Goal: Check status

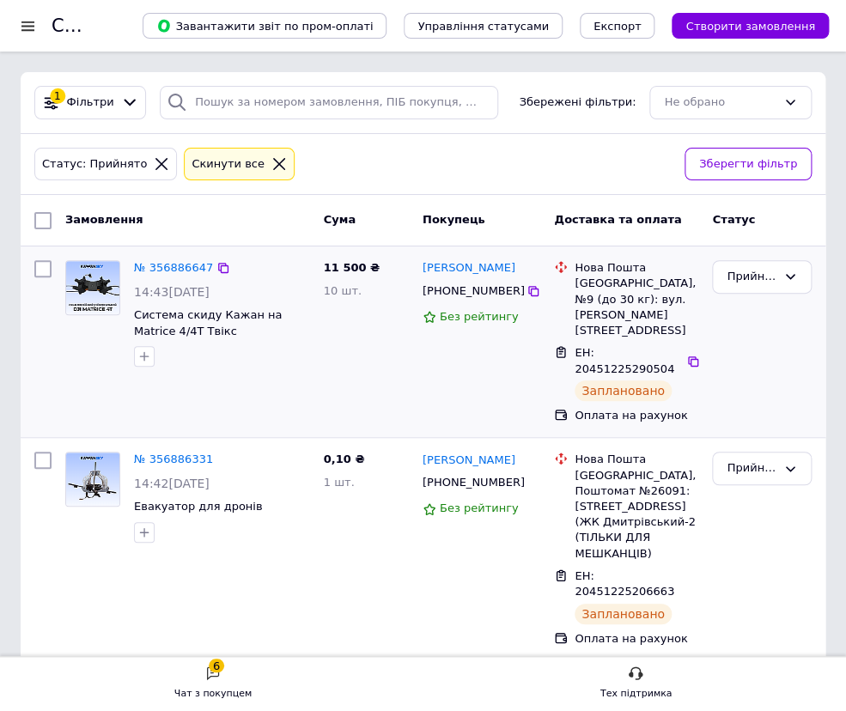
click at [54, 331] on div at bounding box center [42, 341] width 31 height 177
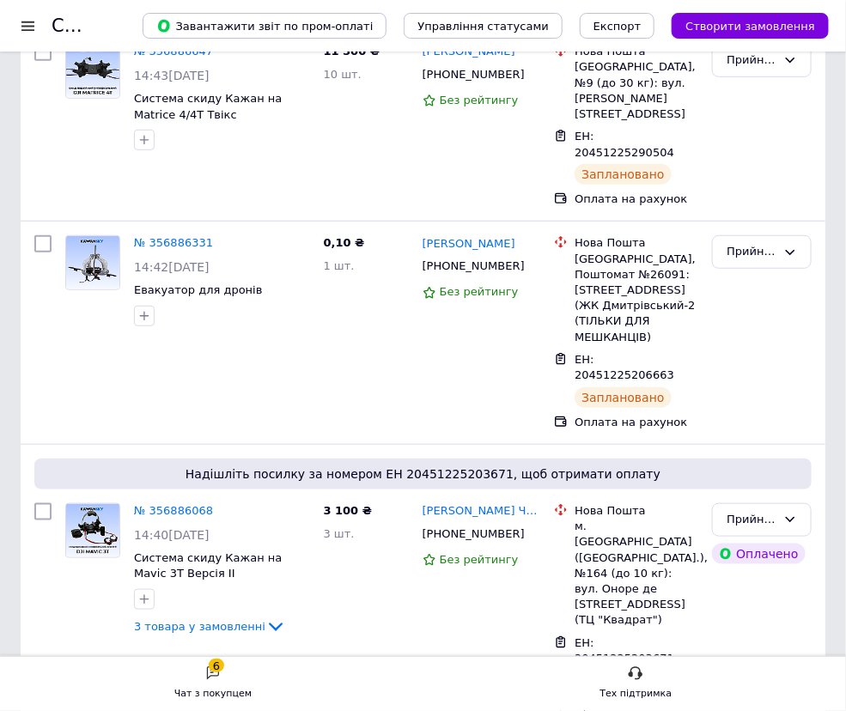
scroll to position [234, 0]
